Goal: Task Accomplishment & Management: Use online tool/utility

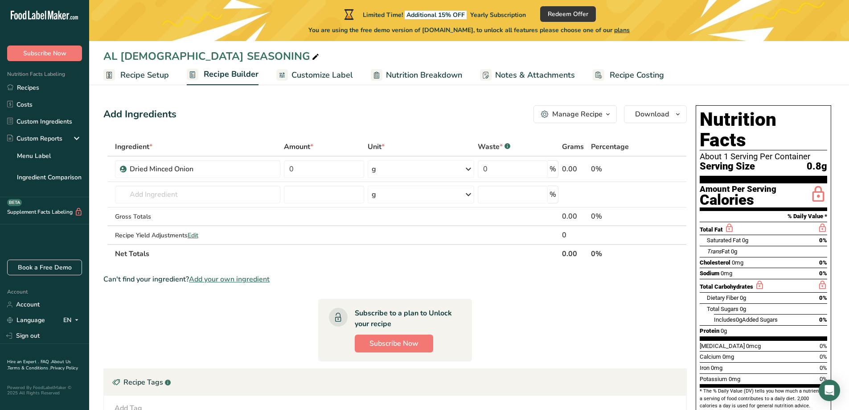
click at [311, 145] on span "*" at bounding box center [311, 147] width 3 height 10
click at [302, 145] on span "Amount *" at bounding box center [298, 146] width 29 height 11
click at [379, 146] on span "Unit *" at bounding box center [376, 146] width 17 height 11
click at [307, 146] on span "Amount *" at bounding box center [298, 146] width 29 height 11
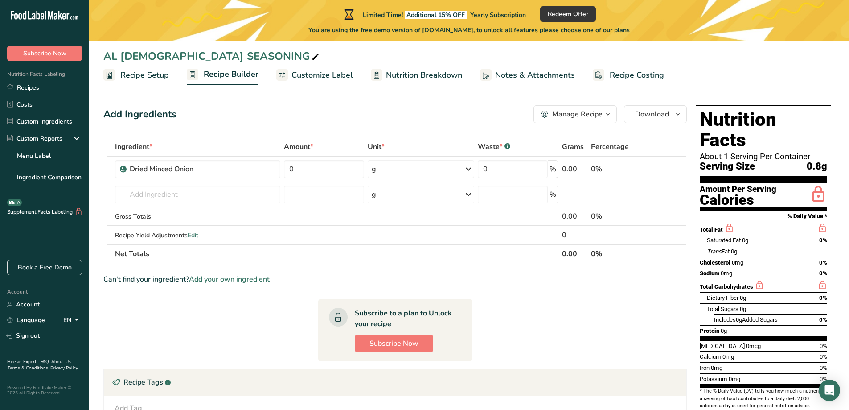
click at [307, 146] on span "Amount *" at bounding box center [298, 146] width 29 height 11
click at [320, 144] on div "Amount *" at bounding box center [324, 146] width 80 height 11
